Goal: Task Accomplishment & Management: Complete application form

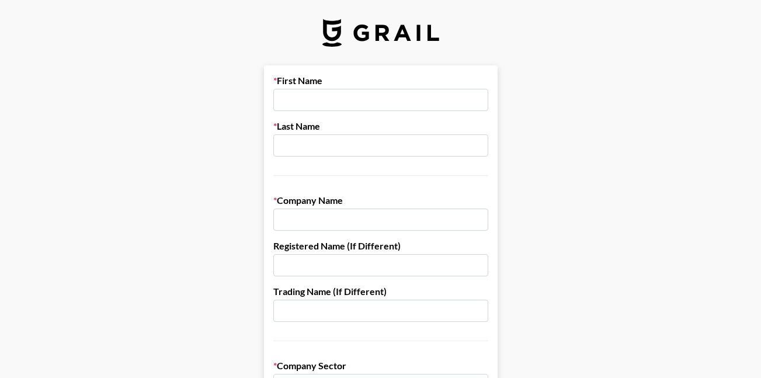
click at [334, 100] on input "text" at bounding box center [380, 100] width 215 height 22
type input "[PERSON_NAME]"
type input "[PERSON_NAME] & Sons Fine Teas"
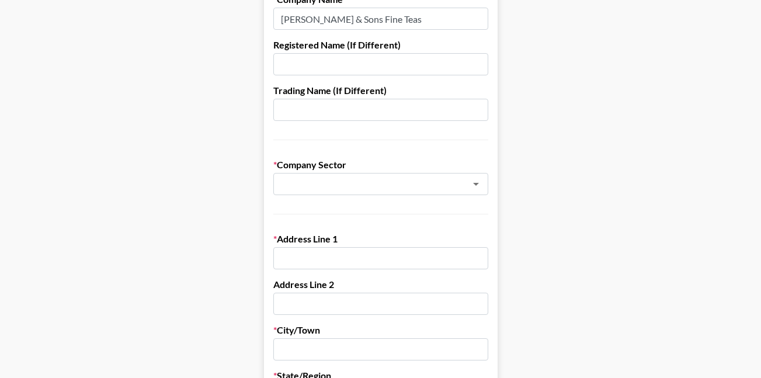
scroll to position [206, 0]
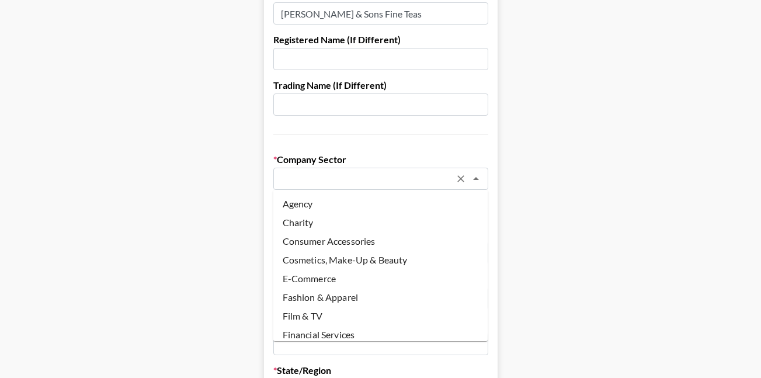
click at [407, 178] on input "text" at bounding box center [366, 178] width 170 height 13
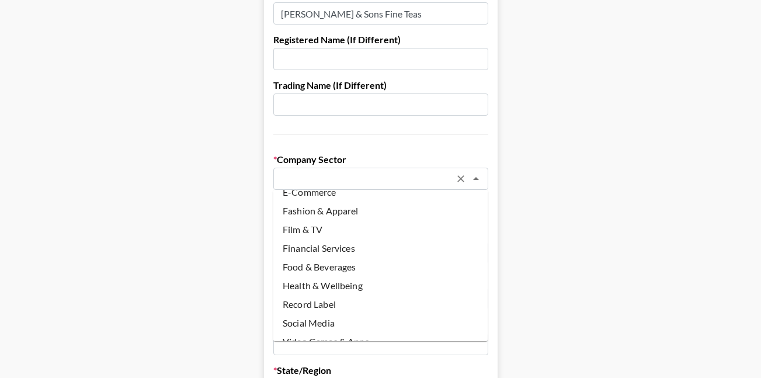
scroll to position [103, 0]
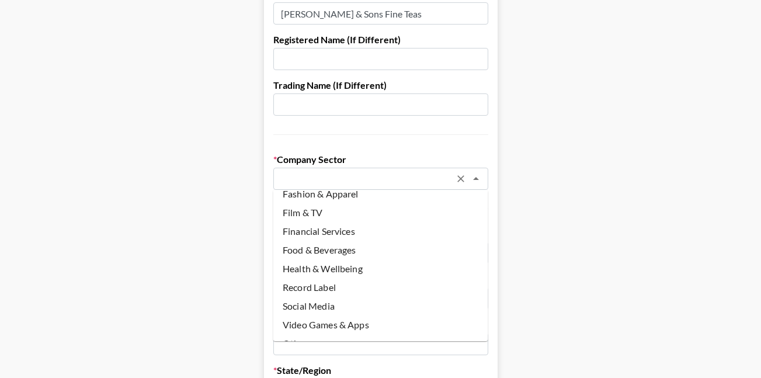
click at [368, 252] on li "Food & Beverages" at bounding box center [380, 250] width 215 height 19
type input "Food & Beverages"
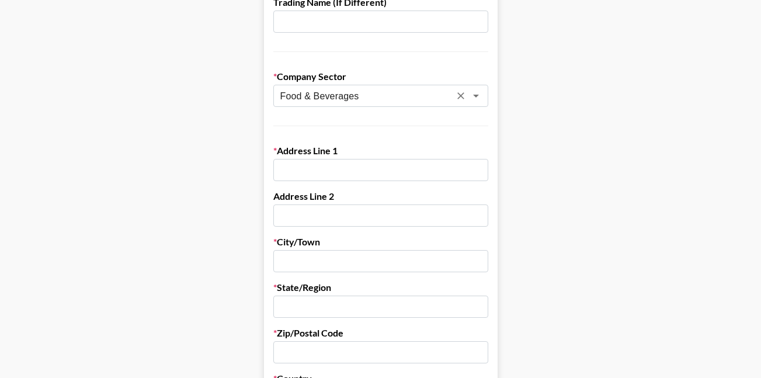
scroll to position [366, 0]
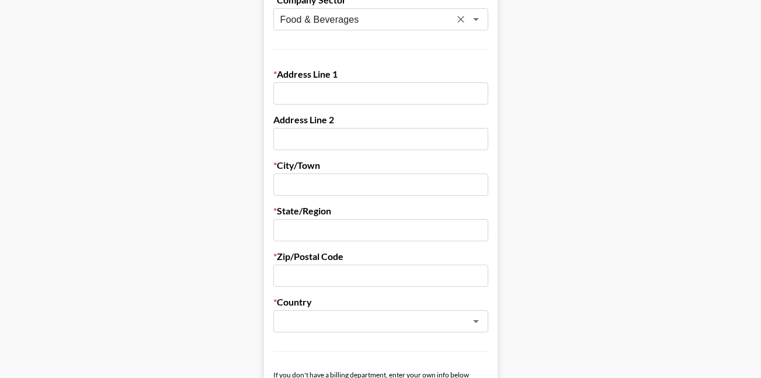
click at [378, 102] on input "text" at bounding box center [380, 93] width 215 height 22
type input "5723 Route 22"
type input "Millerton"
type input "[US_STATE]"
type input "12546"
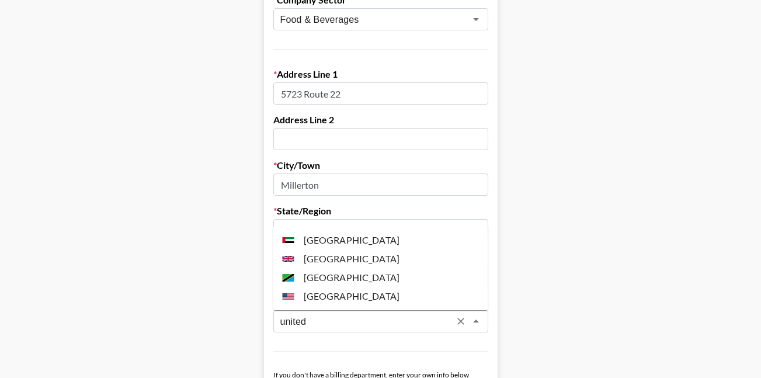
click at [349, 291] on li "[GEOGRAPHIC_DATA]" at bounding box center [380, 296] width 215 height 19
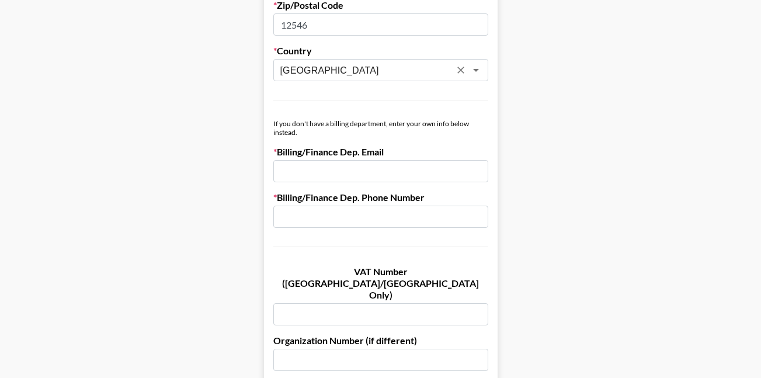
scroll to position [643, 0]
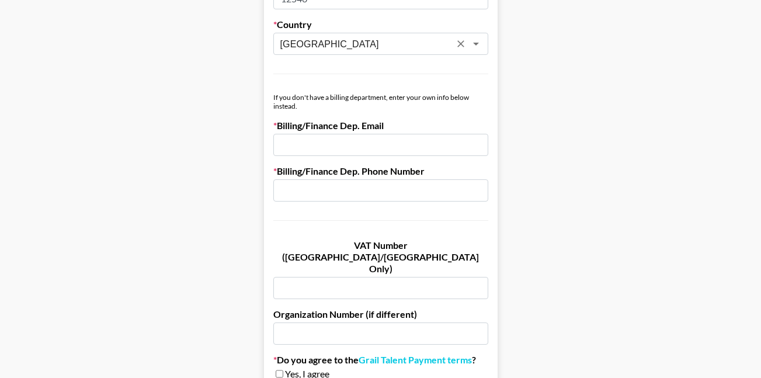
type input "[GEOGRAPHIC_DATA]"
click at [400, 145] on input "email" at bounding box center [380, 145] width 215 height 22
type input "[PERSON_NAME][EMAIL_ADDRESS][DOMAIN_NAME]"
type input "[PERSON_NAME]"
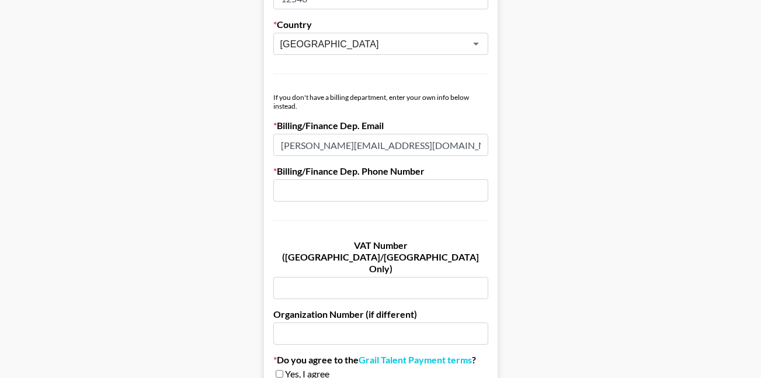
type input "5187892100"
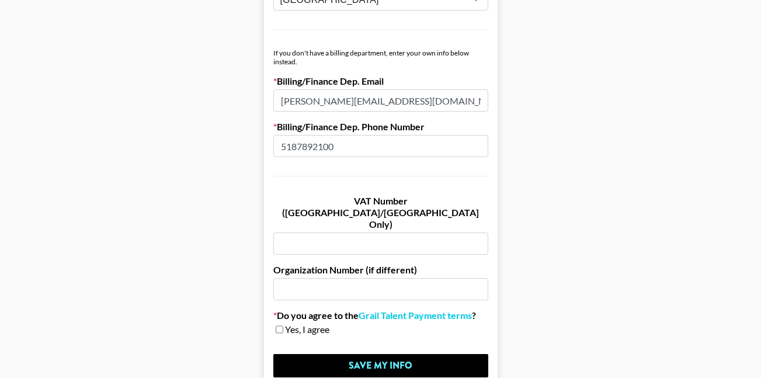
scroll to position [739, 0]
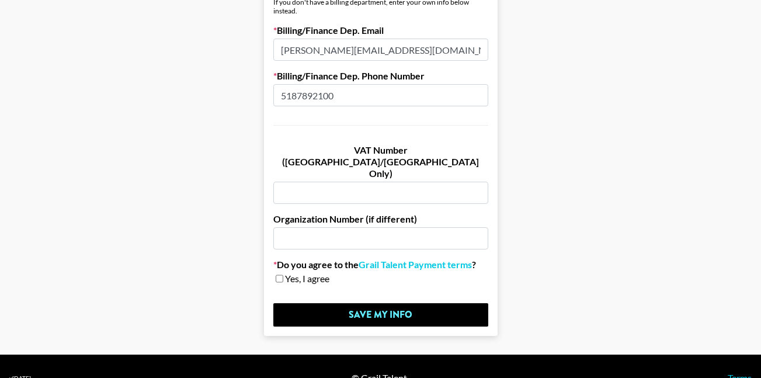
click at [278, 275] on input "checkbox" at bounding box center [280, 279] width 8 height 8
checkbox input "true"
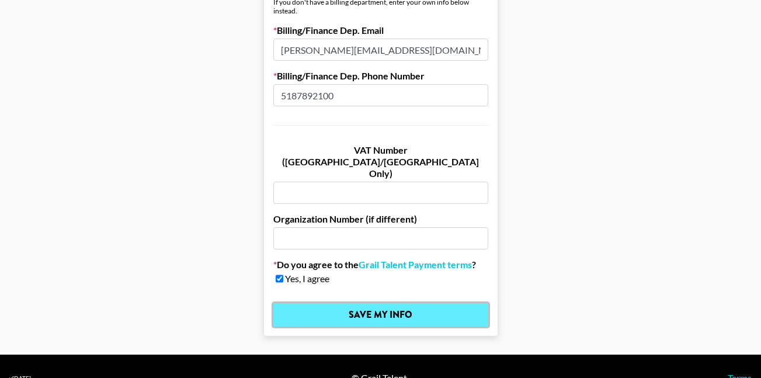
click at [316, 303] on input "Save My Info" at bounding box center [380, 314] width 215 height 23
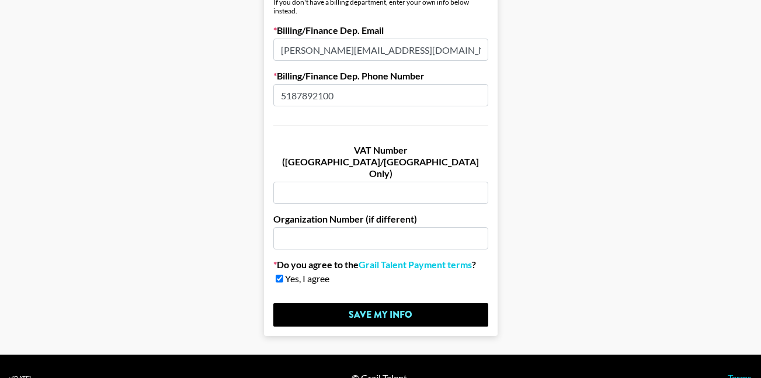
scroll to position [0, 0]
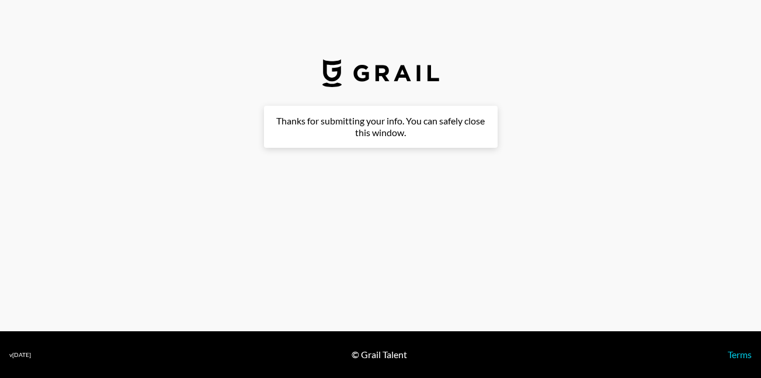
click at [513, 234] on main "First Name [PERSON_NAME] Last Name [PERSON_NAME] Company Name [PERSON_NAME] & S…" at bounding box center [380, 189] width 743 height 167
